Goal: Find specific page/section: Find specific page/section

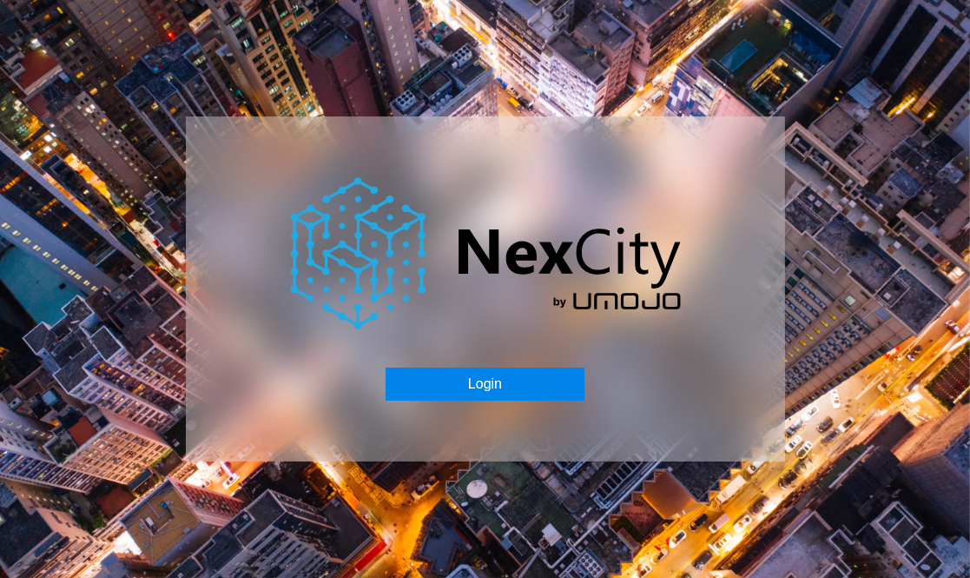
click at [471, 377] on button "Login" at bounding box center [485, 383] width 199 height 33
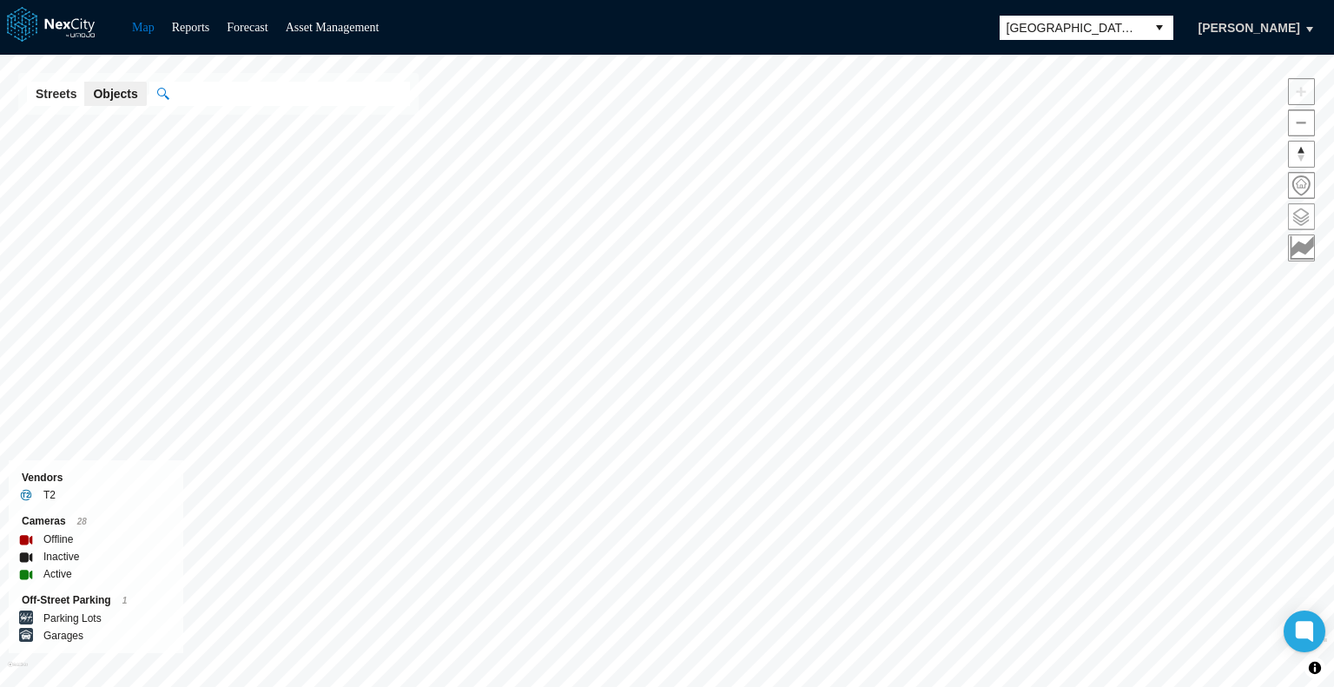
click at [969, 207] on span at bounding box center [1301, 216] width 25 height 25
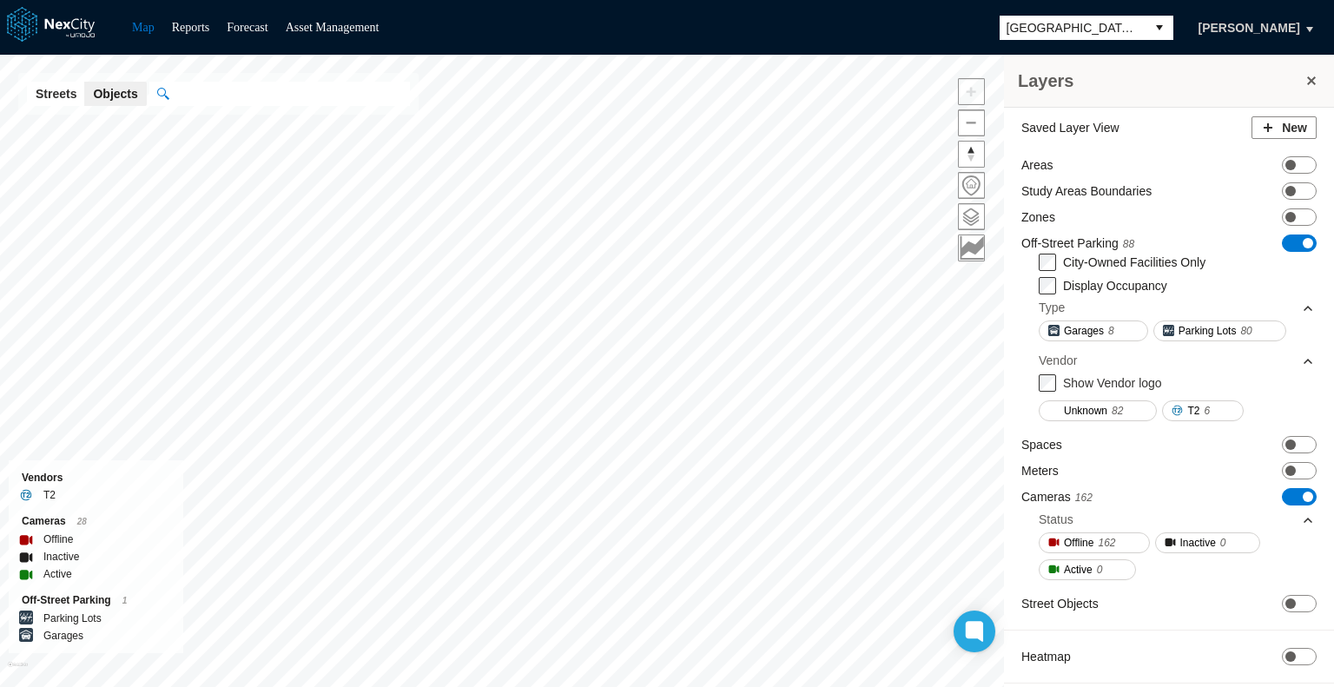
click at [969, 237] on span "ON OFF" at bounding box center [1299, 243] width 35 height 17
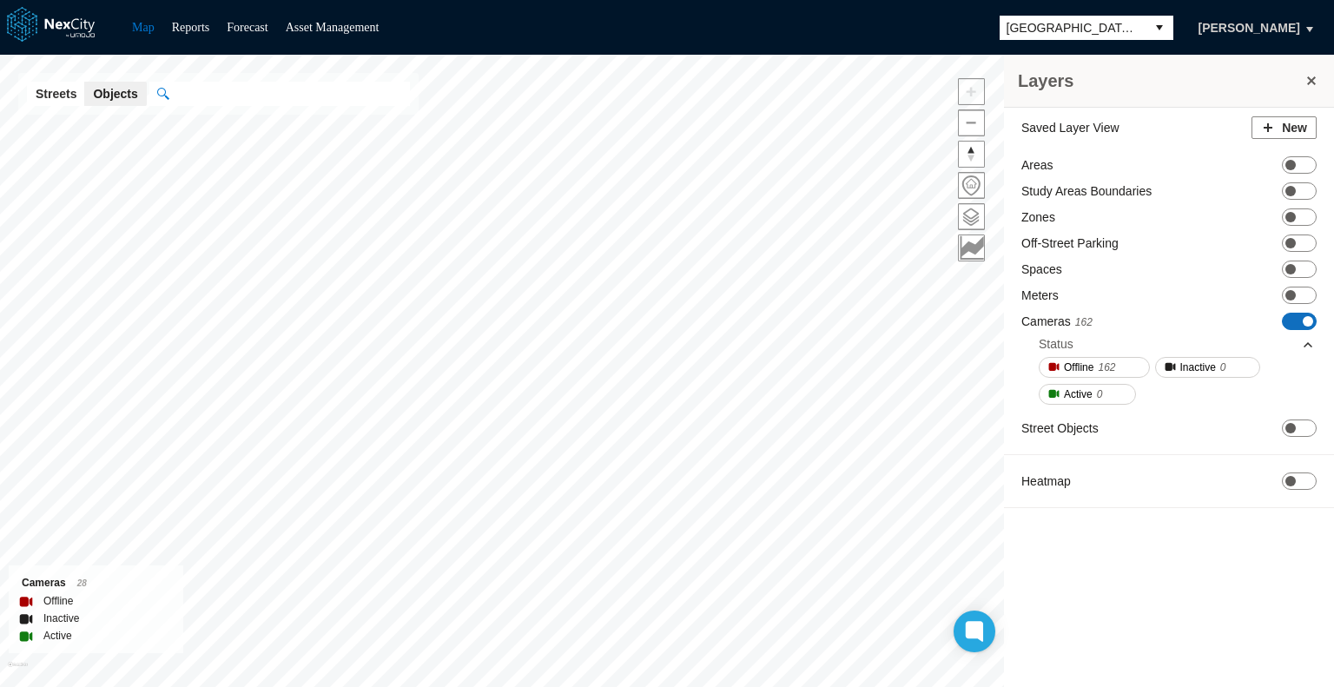
click at [969, 319] on span at bounding box center [1308, 321] width 10 height 10
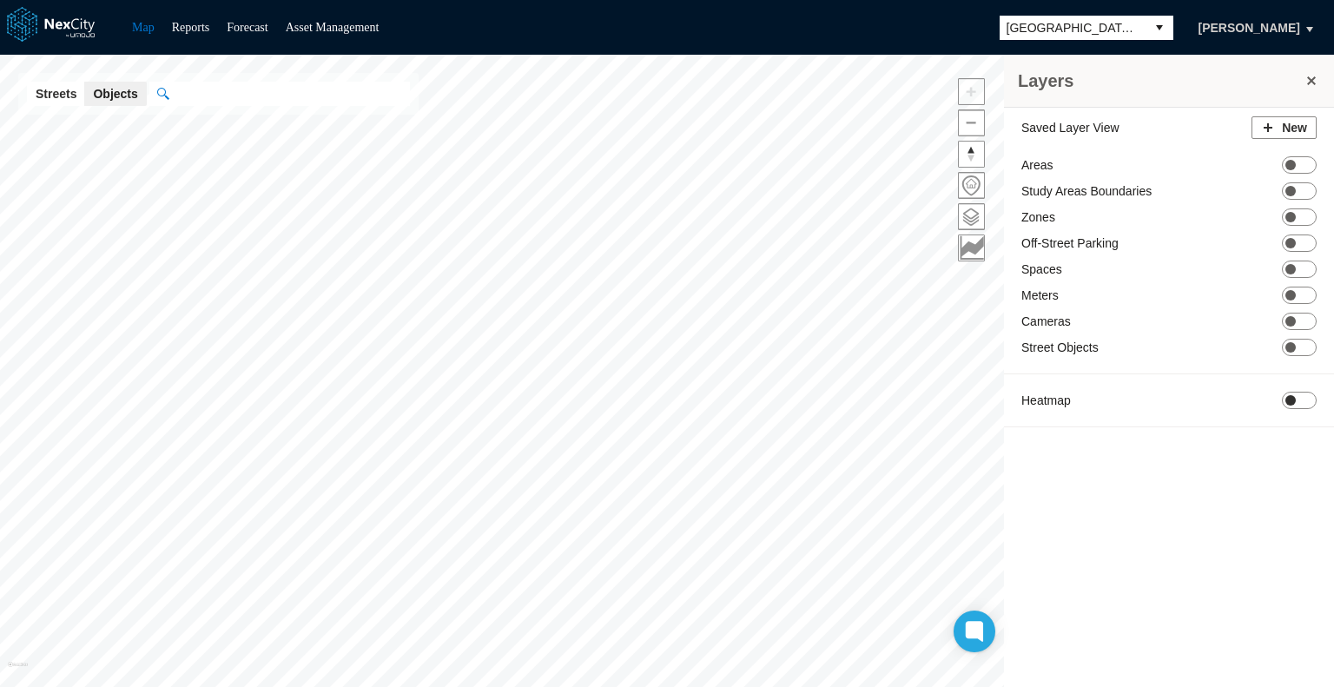
click at [969, 394] on span "ON OFF" at bounding box center [1299, 400] width 35 height 17
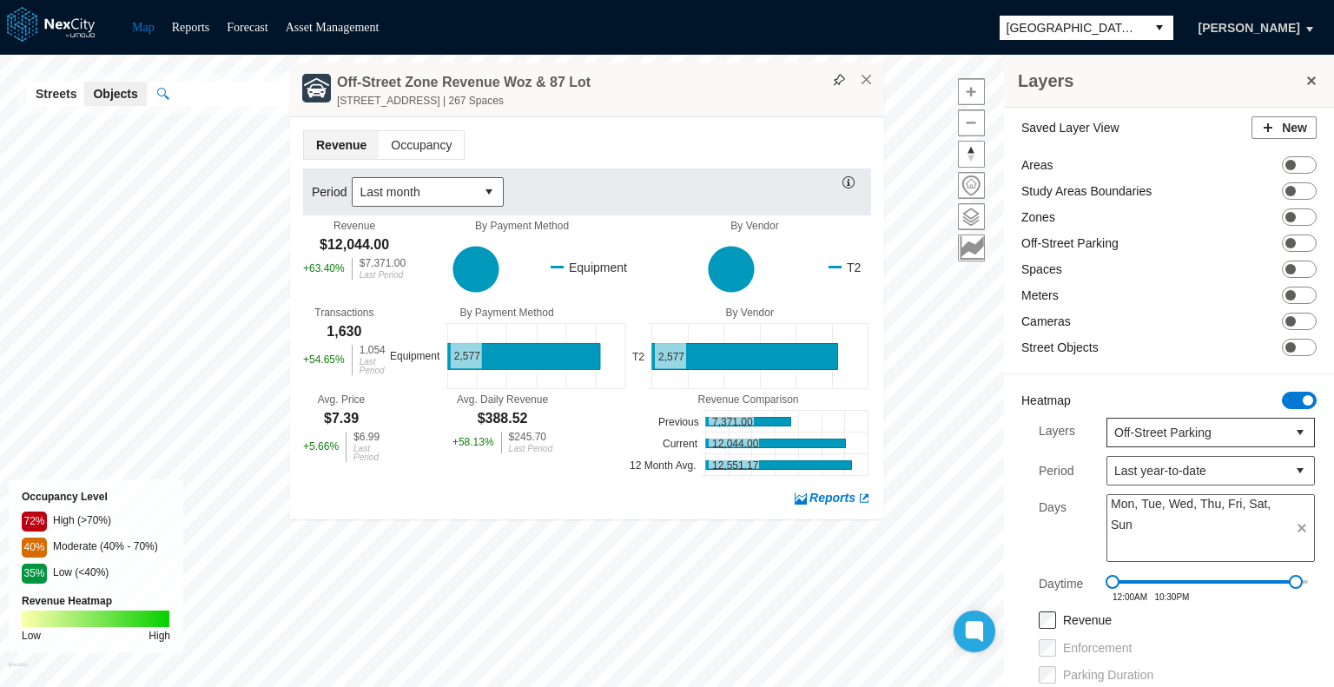
click at [869, 88] on div "Off-Street Zone Revenue Woz & [STREET_ADDRESS] | 267 Spaces" at bounding box center [587, 90] width 594 height 55
click at [863, 83] on button "×" at bounding box center [867, 80] width 16 height 16
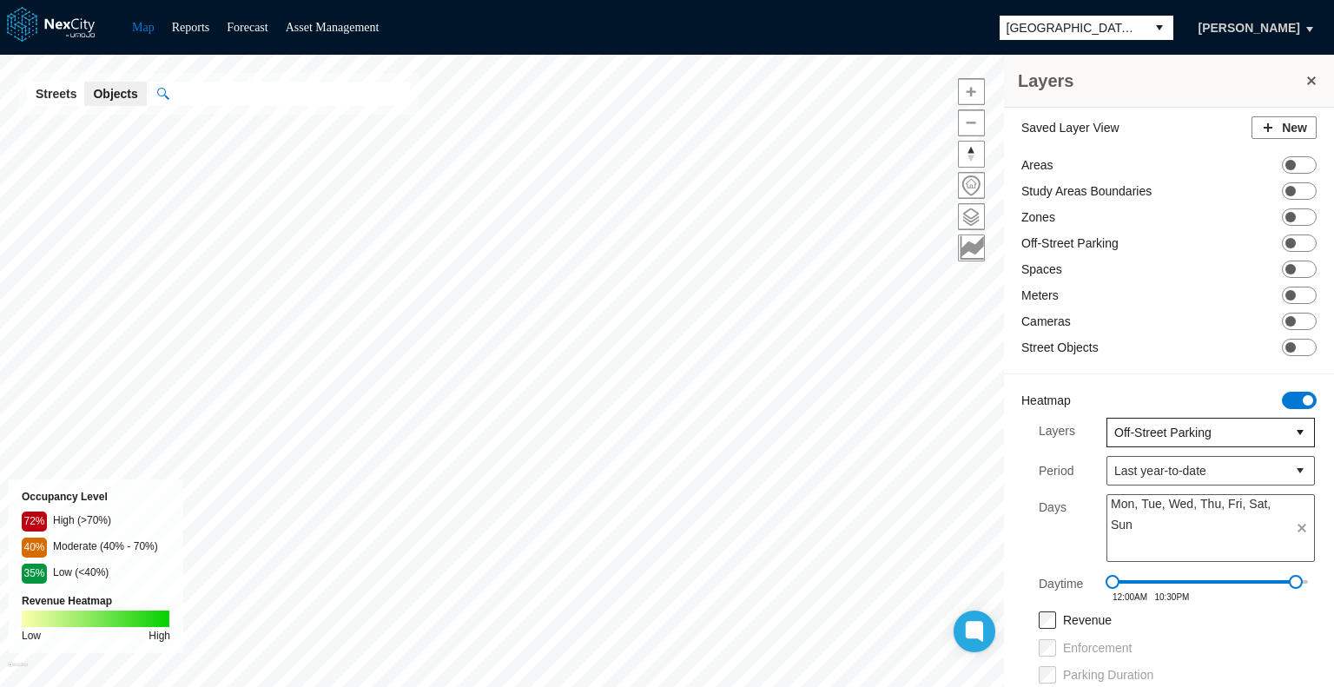
click at [969, 439] on span "Off-Street Parking" at bounding box center [1196, 432] width 165 height 17
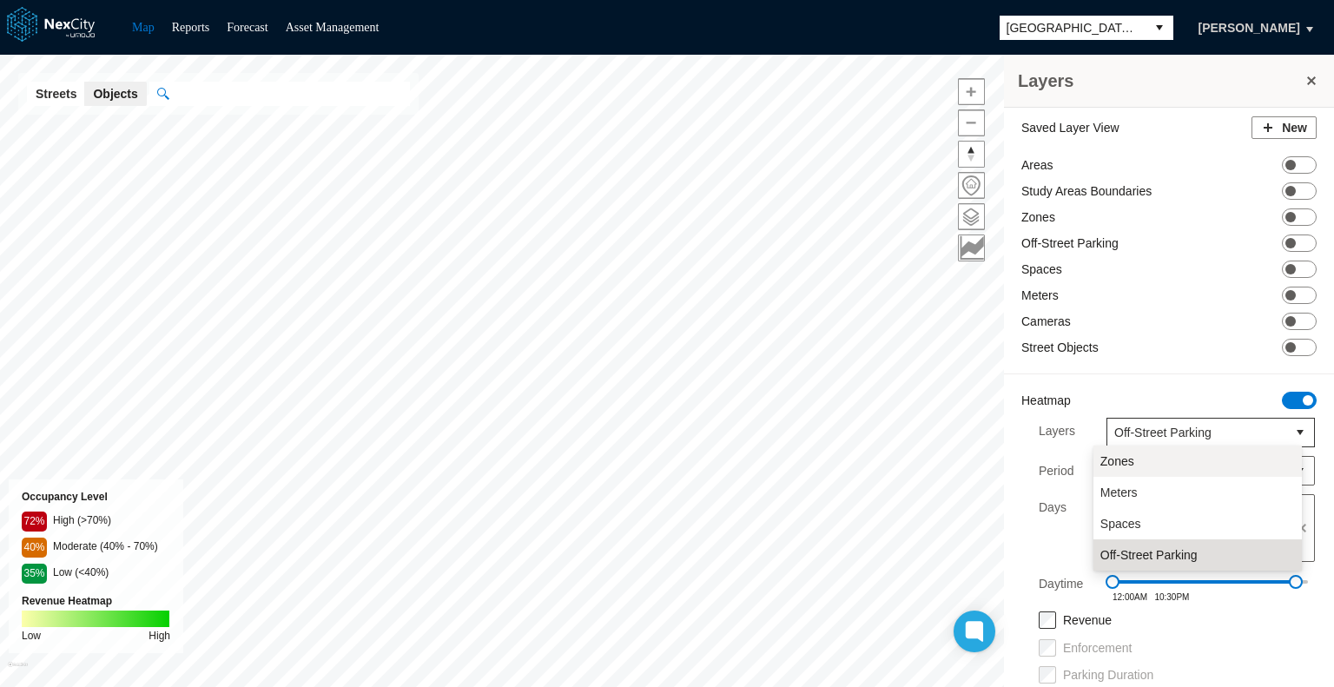
click at [969, 459] on li "Zones" at bounding box center [1198, 461] width 208 height 31
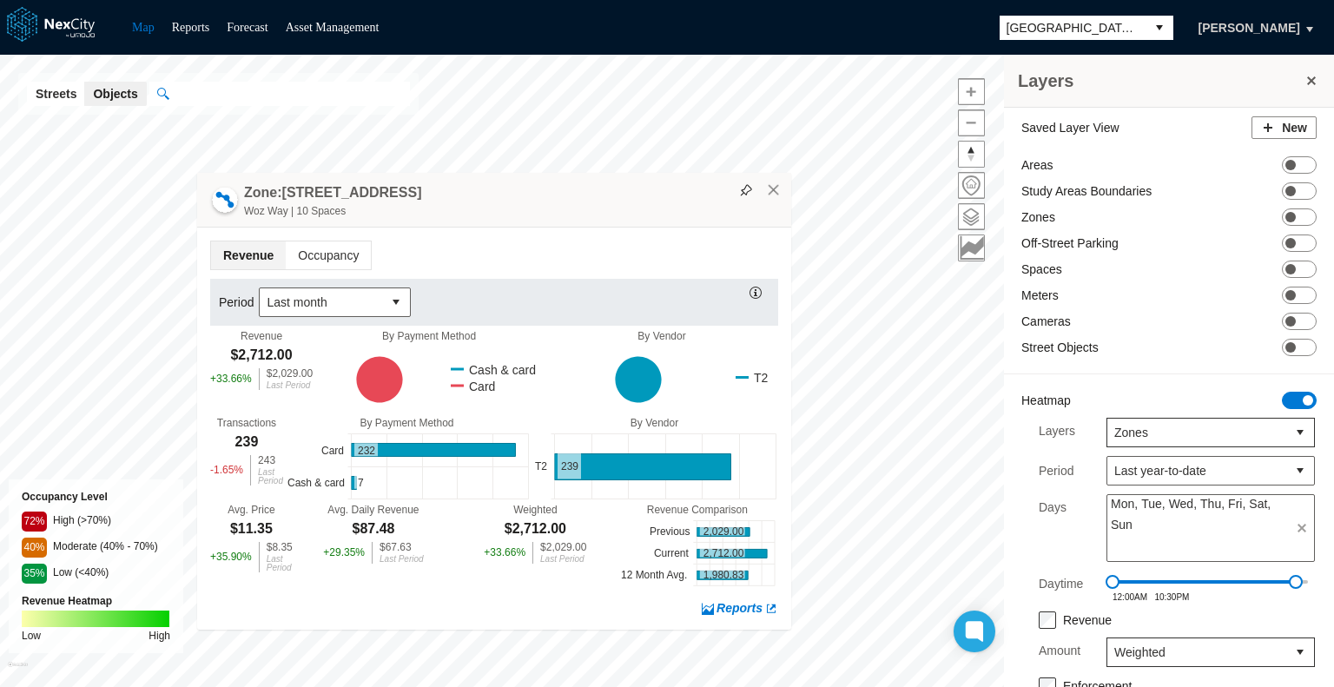
drag, startPoint x: 792, startPoint y: 236, endPoint x: 588, endPoint y: 188, distance: 209.8
click at [588, 188] on div "Zone: [STREET_ADDRESS] | 10 Spaces" at bounding box center [494, 200] width 594 height 55
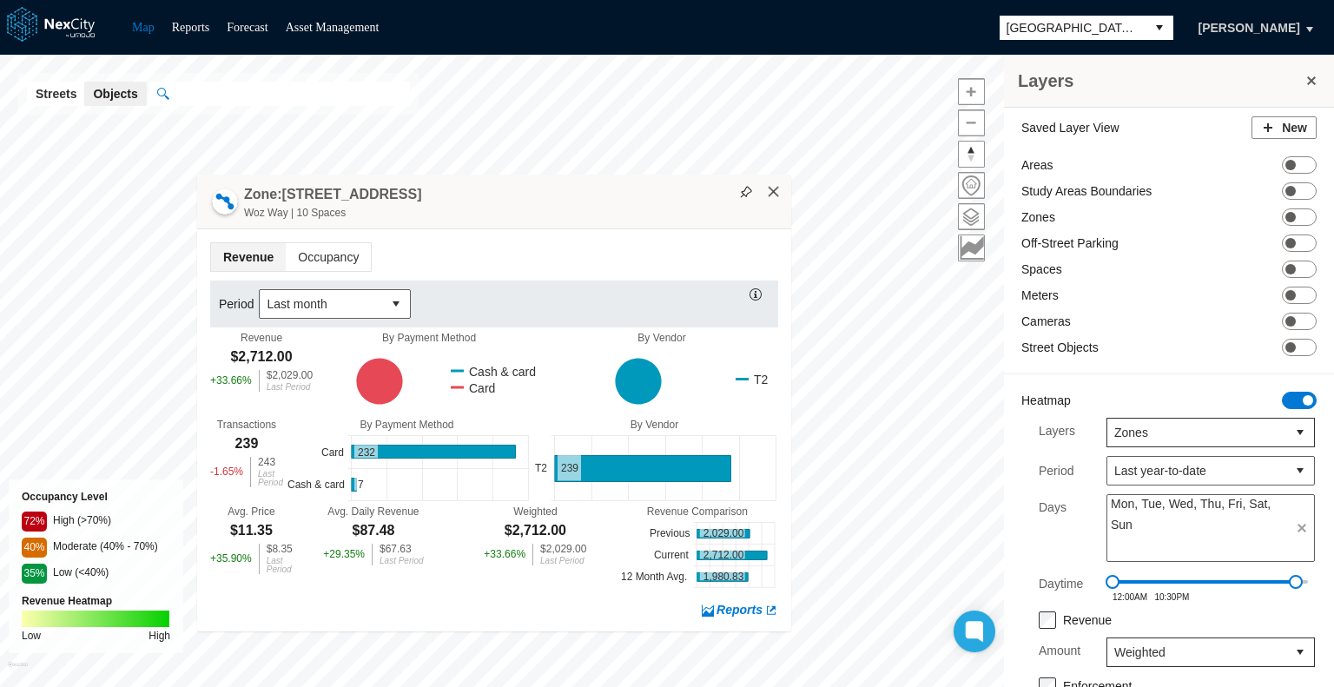
click at [771, 188] on button "×" at bounding box center [774, 192] width 16 height 16
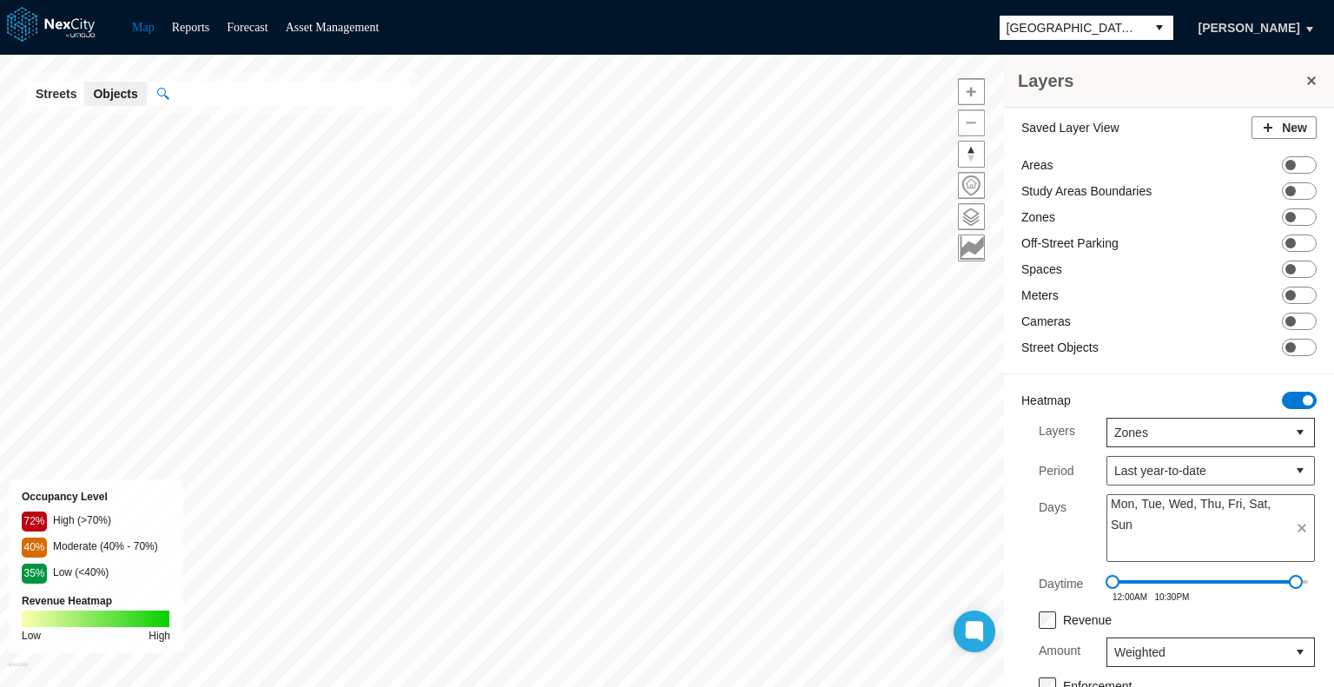
click at [966, 121] on span "Zoom out" at bounding box center [971, 122] width 25 height 25
